Goal: Task Accomplishment & Management: Manage account settings

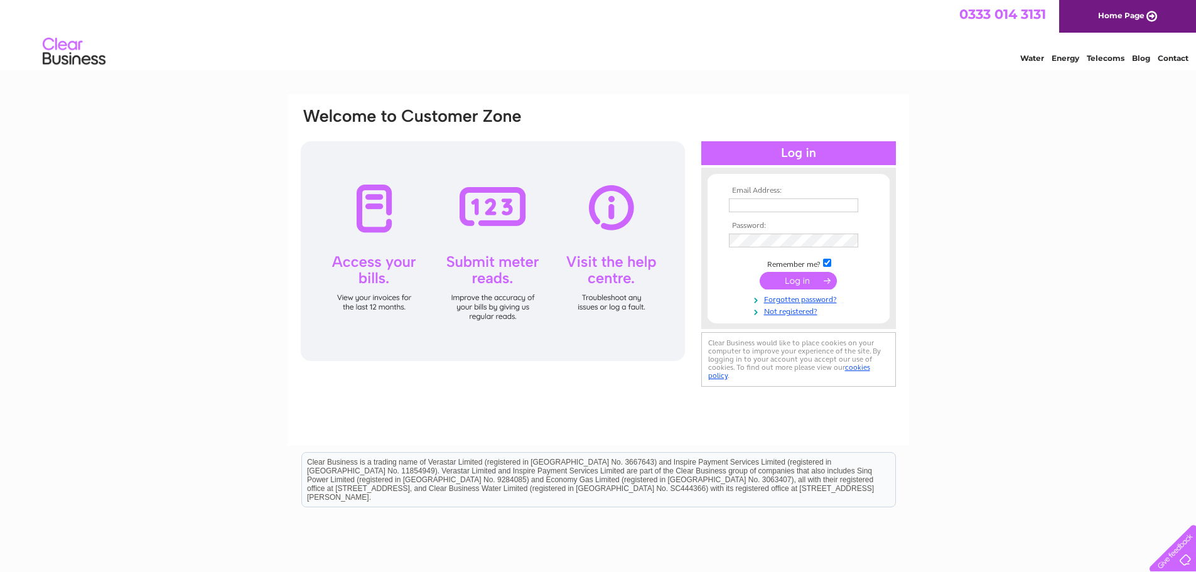
click at [773, 202] on input "text" at bounding box center [793, 205] width 129 height 14
type input "chrispounder@live.com"
click at [760, 273] on input "submit" at bounding box center [798, 282] width 77 height 18
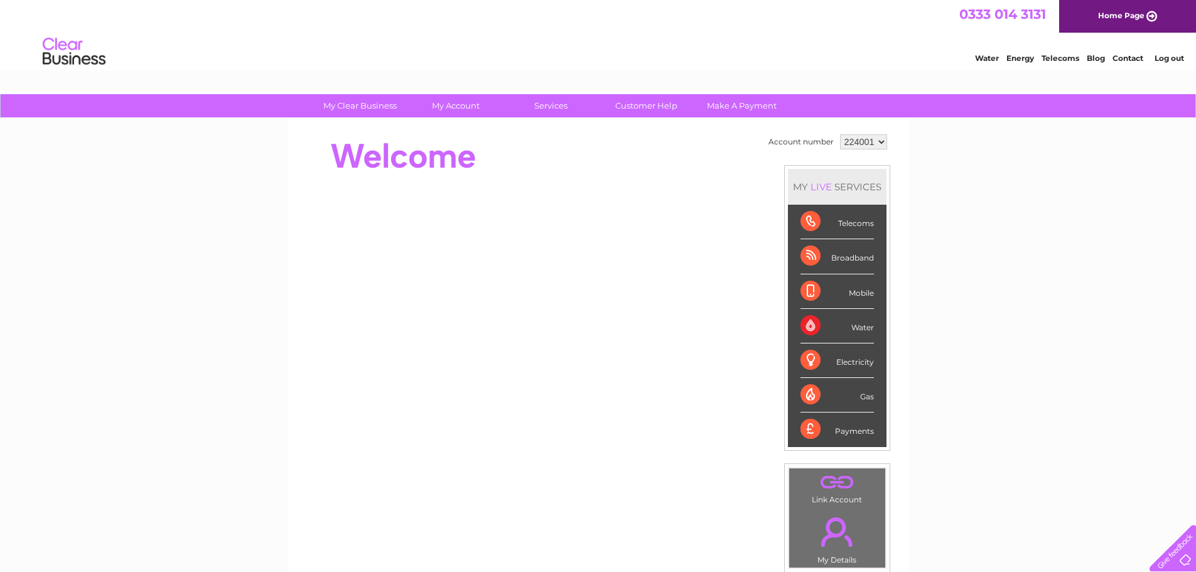
click at [852, 429] on div "Payments" at bounding box center [836, 429] width 73 height 34
click at [815, 434] on div "Payments" at bounding box center [836, 429] width 73 height 34
click at [807, 431] on div "Payments" at bounding box center [836, 429] width 73 height 34
click at [728, 105] on link "Make A Payment" at bounding box center [742, 105] width 104 height 23
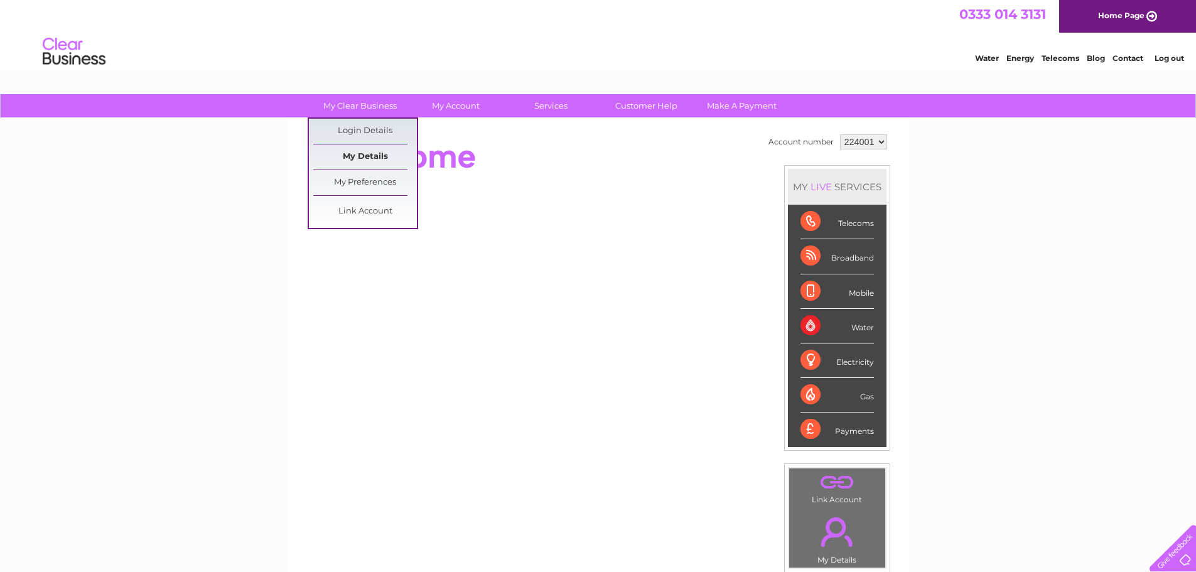
click at [375, 155] on link "My Details" at bounding box center [365, 156] width 104 height 25
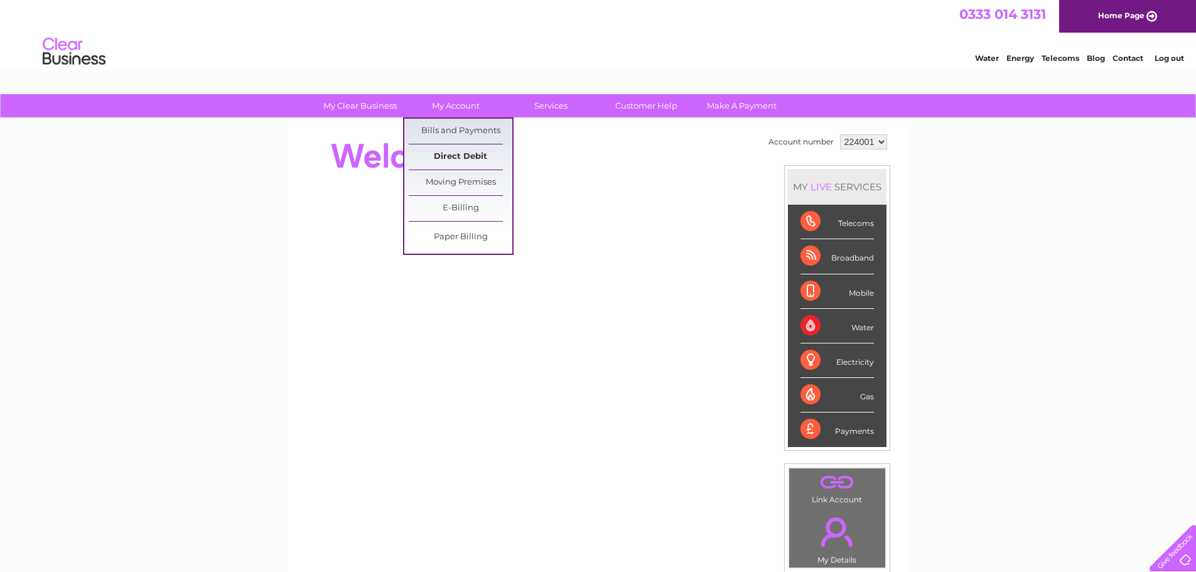
click at [458, 154] on link "Direct Debit" at bounding box center [461, 156] width 104 height 25
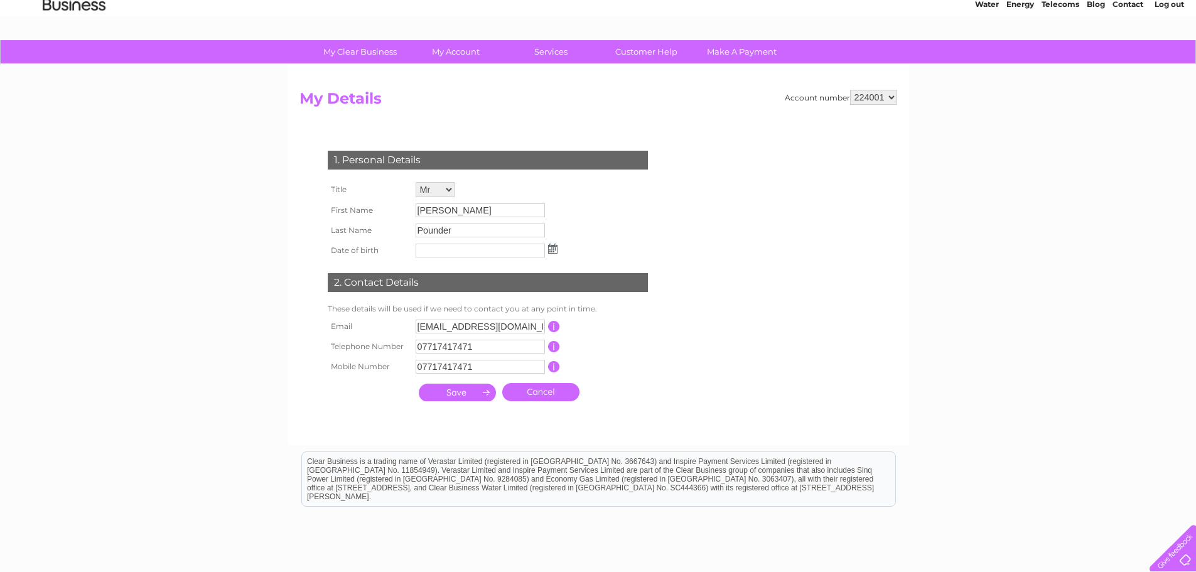
scroll to position [126, 0]
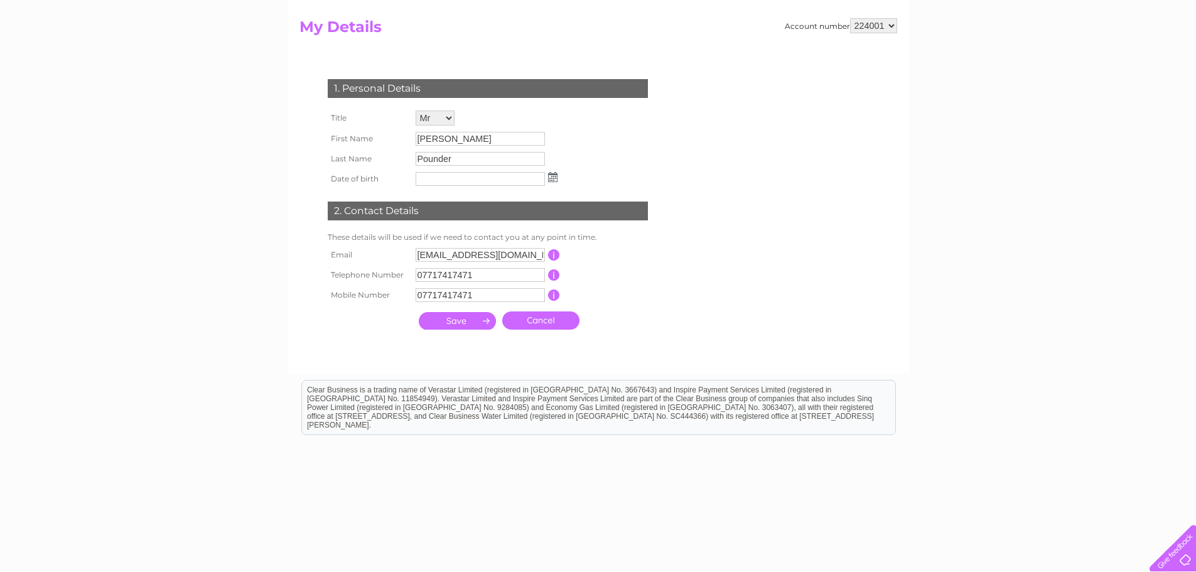
click at [466, 321] on input "submit" at bounding box center [457, 321] width 77 height 18
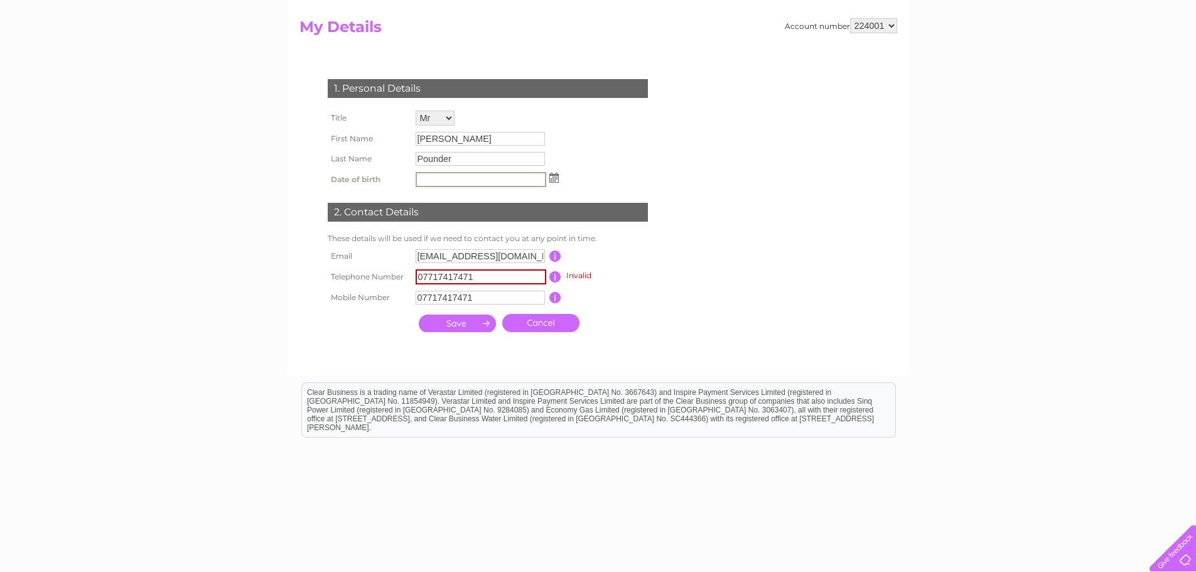
click at [507, 276] on input "07717417471" at bounding box center [481, 276] width 131 height 15
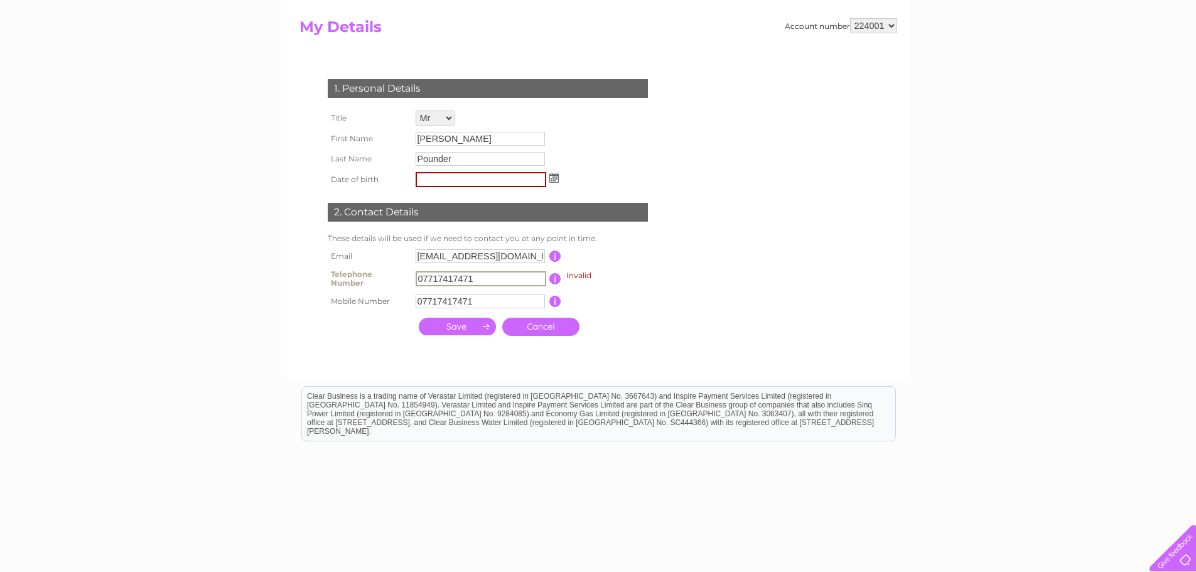
click at [506, 298] on input "07717417471" at bounding box center [480, 301] width 129 height 14
click at [469, 321] on input "submit" at bounding box center [457, 325] width 77 height 18
drag, startPoint x: 483, startPoint y: 276, endPoint x: 368, endPoint y: 265, distance: 116.0
click at [373, 267] on tr "Telephone Number 07717417471 Invalid This should be a valid landline telephone …" at bounding box center [493, 278] width 337 height 25
type input "01642244744"
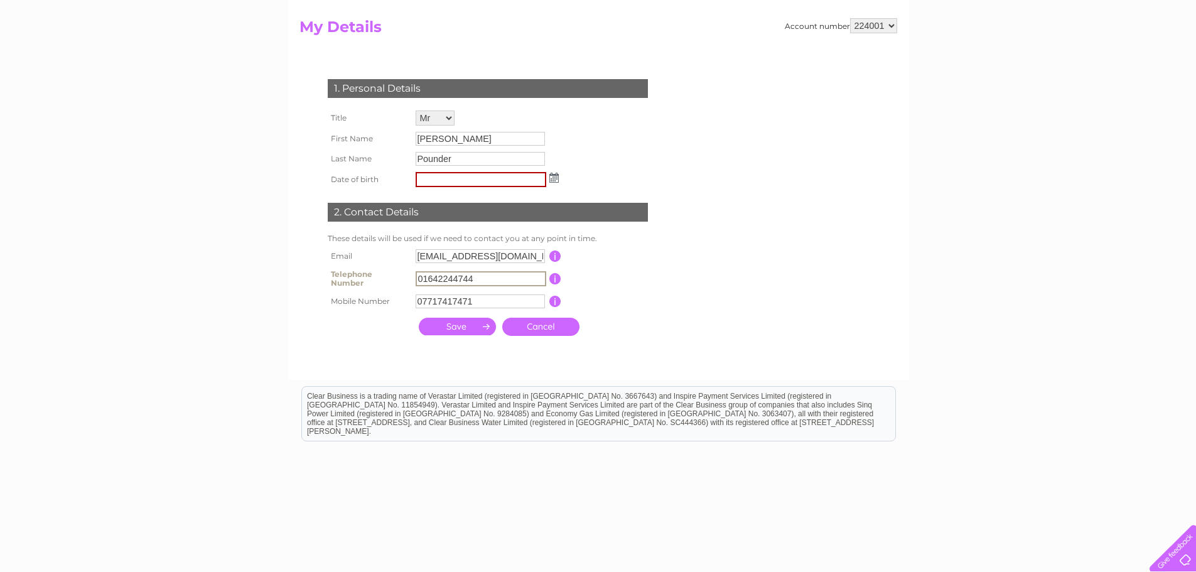
click at [471, 324] on input "submit" at bounding box center [457, 327] width 77 height 18
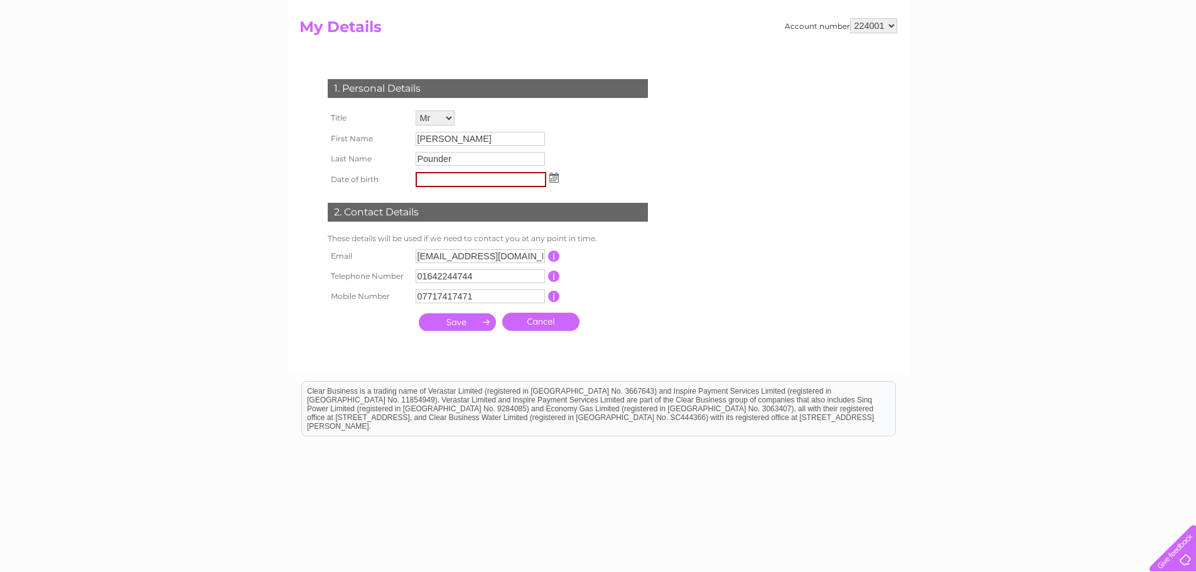
click at [557, 176] on img at bounding box center [553, 178] width 9 height 10
click at [429, 244] on link "7" at bounding box center [427, 247] width 18 height 13
click at [469, 174] on input "07/09/2025" at bounding box center [481, 179] width 131 height 15
type input "07/09/1984"
click at [453, 320] on input "submit" at bounding box center [457, 322] width 77 height 18
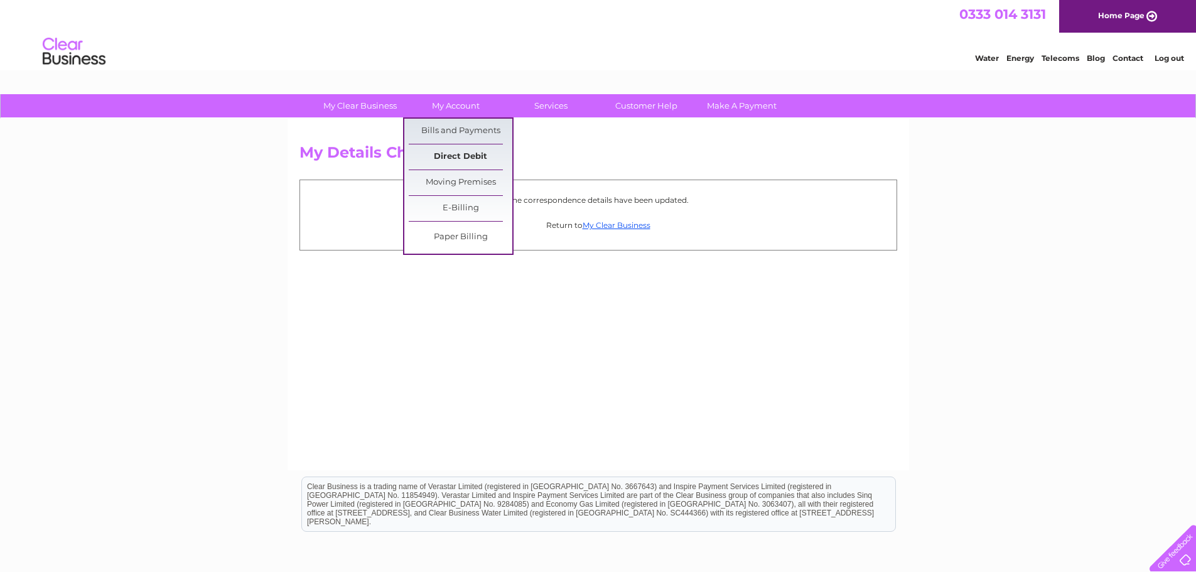
click at [465, 158] on link "Direct Debit" at bounding box center [461, 156] width 104 height 25
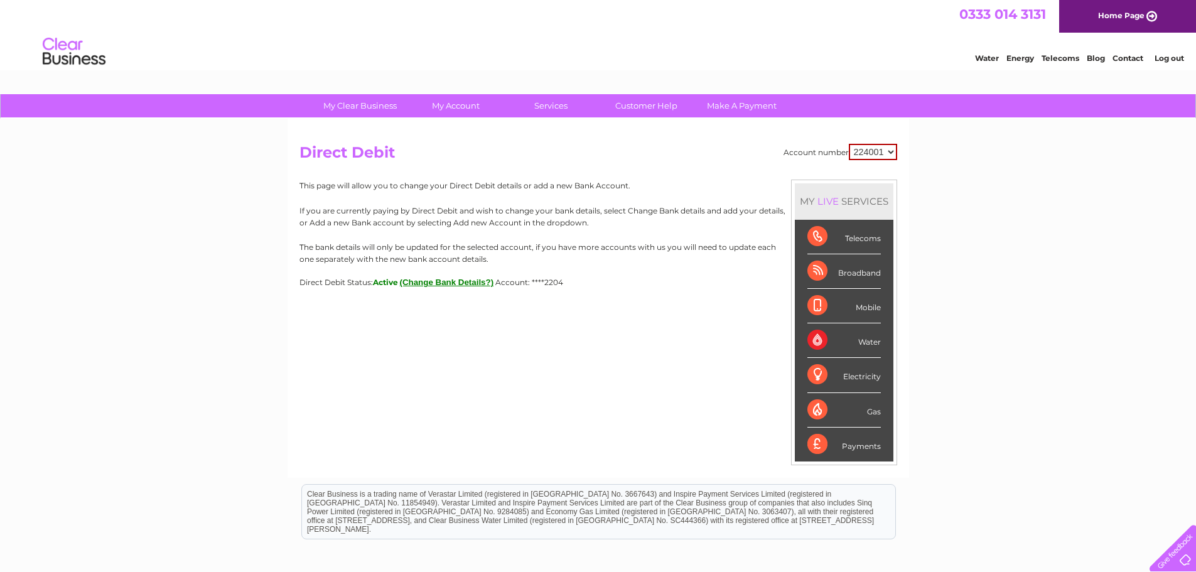
click at [1120, 58] on link "Contact" at bounding box center [1127, 57] width 31 height 9
